Goal: Information Seeking & Learning: Find specific fact

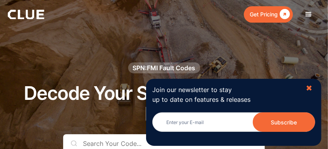
click at [309, 86] on div "✖" at bounding box center [309, 88] width 7 height 10
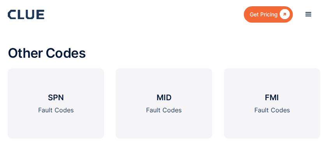
scroll to position [830, 0]
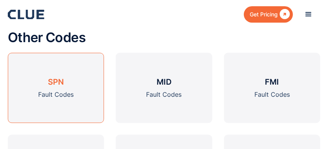
click at [58, 76] on h3 "SPN" at bounding box center [56, 82] width 16 height 12
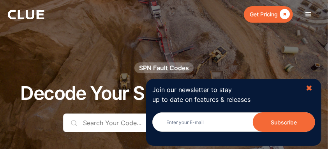
click at [310, 86] on div "✖" at bounding box center [309, 88] width 7 height 10
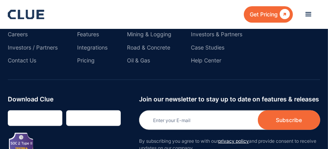
scroll to position [1677, 0]
